Goal: Check status

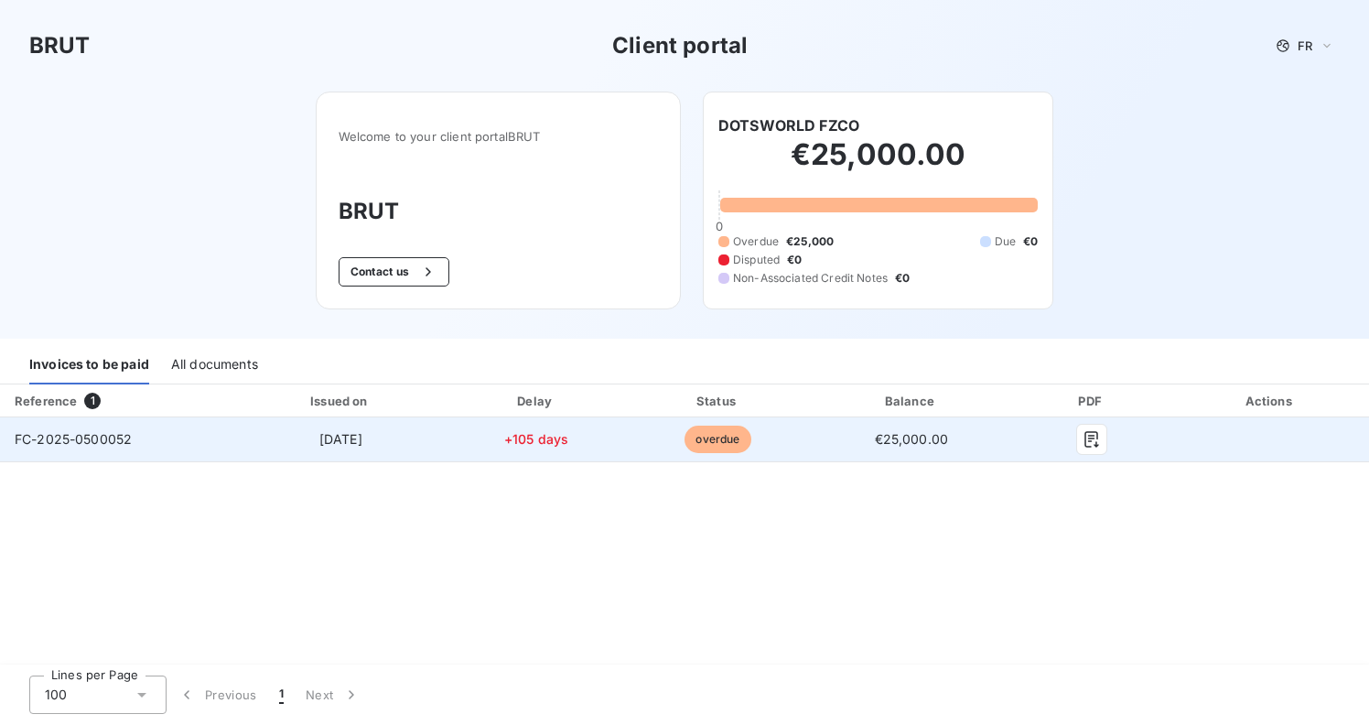
click at [83, 446] on span "FC-2025-0500052" at bounding box center [73, 439] width 117 height 16
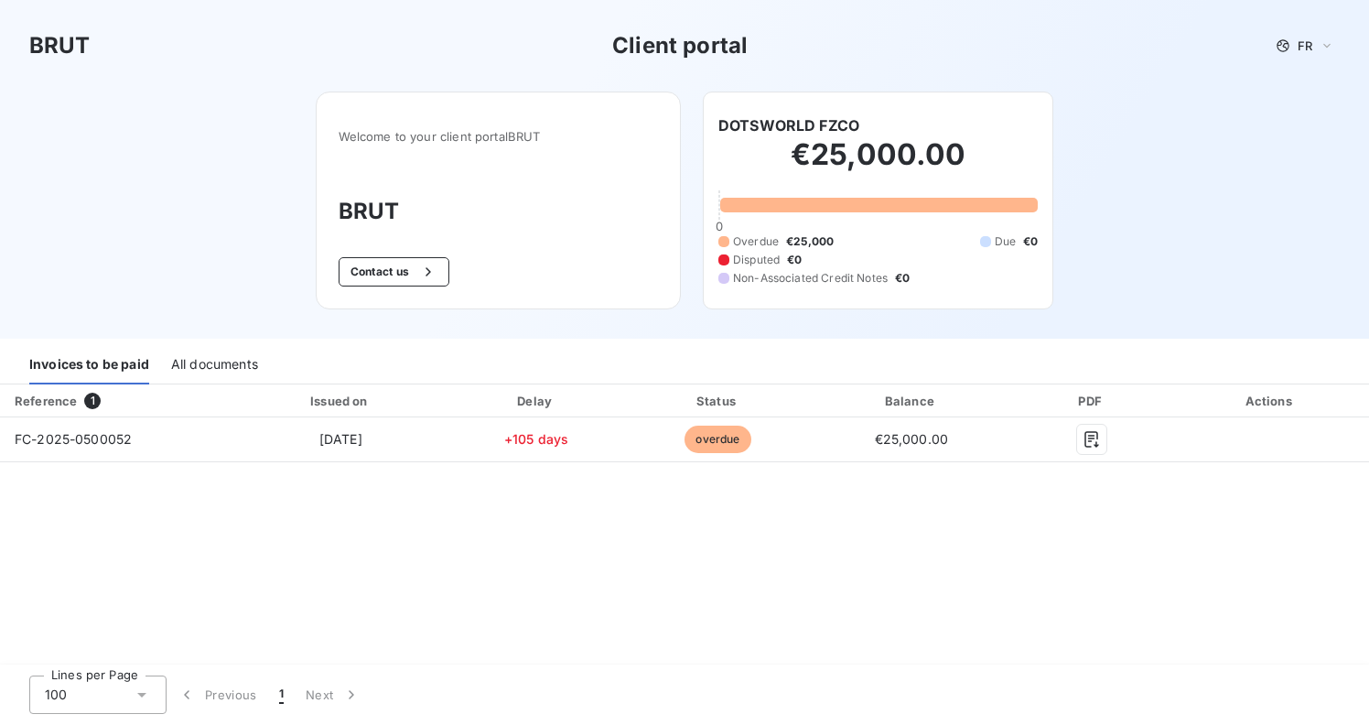
click at [424, 523] on div "Reference 1 Issued on Delay Status Balance PDF Actions FC-2025-0500052 [DATE] +…" at bounding box center [684, 525] width 1369 height 282
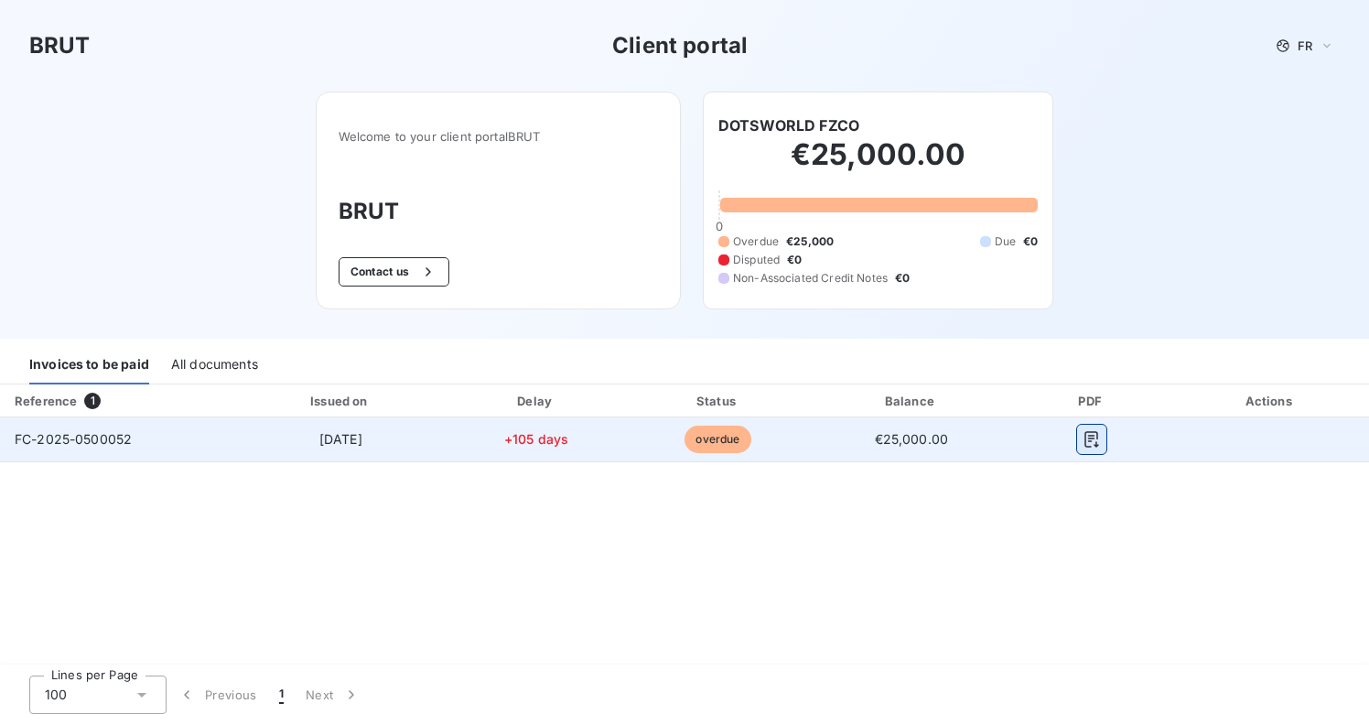
click at [1105, 444] on button "button" at bounding box center [1091, 438] width 29 height 29
